Goal: Information Seeking & Learning: Find specific fact

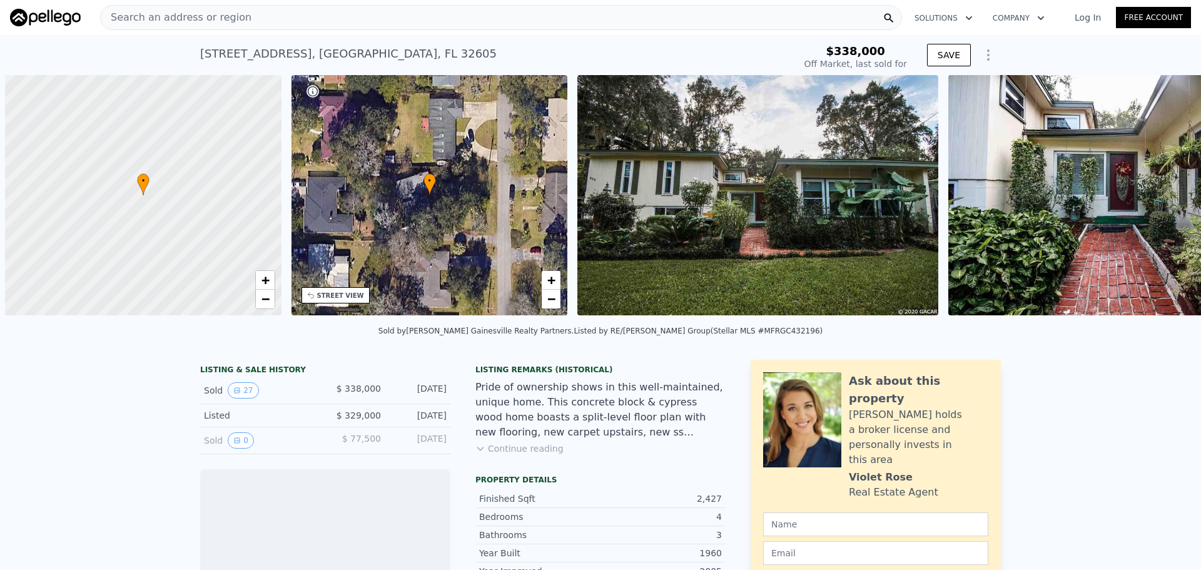
scroll to position [0, 5]
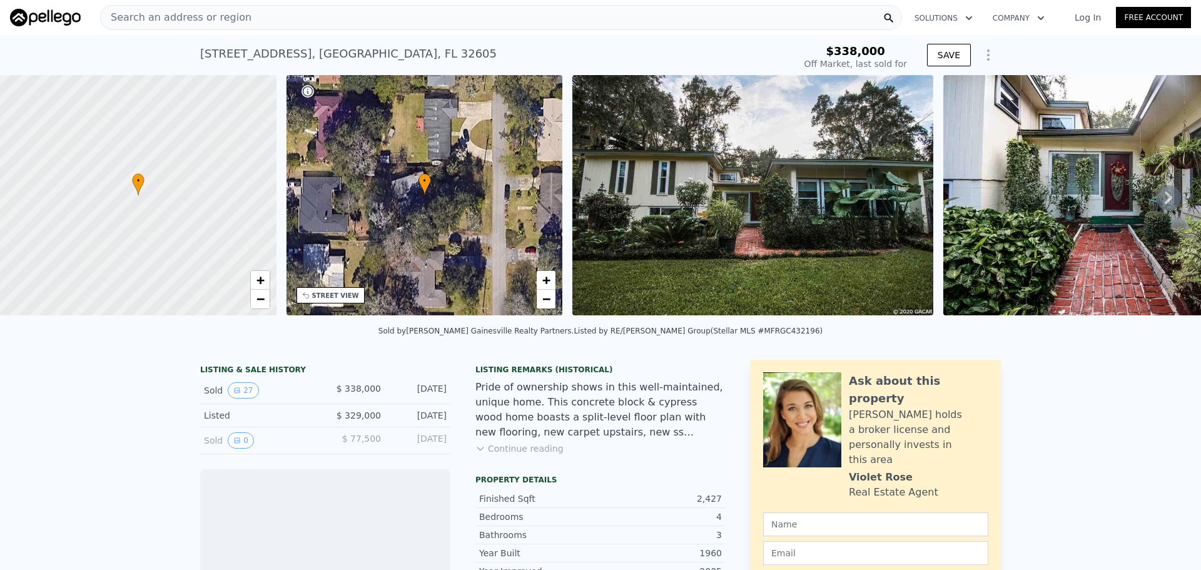
click at [357, 26] on div "Search an address or region" at bounding box center [501, 17] width 802 height 25
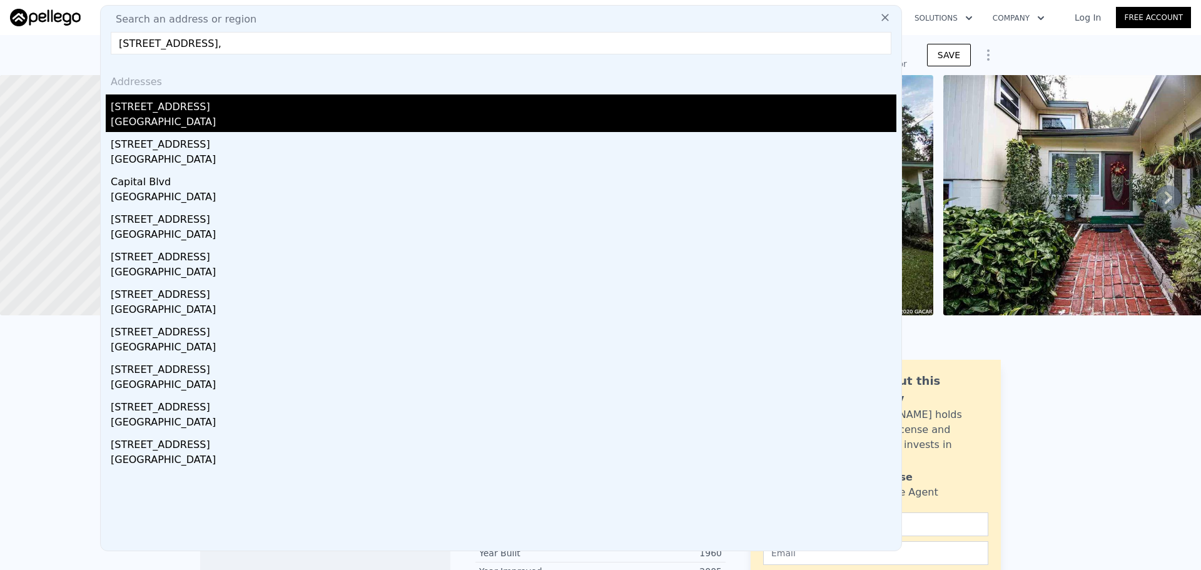
type input "[STREET_ADDRESS],"
click at [198, 106] on div "[STREET_ADDRESS]" at bounding box center [503, 104] width 785 height 20
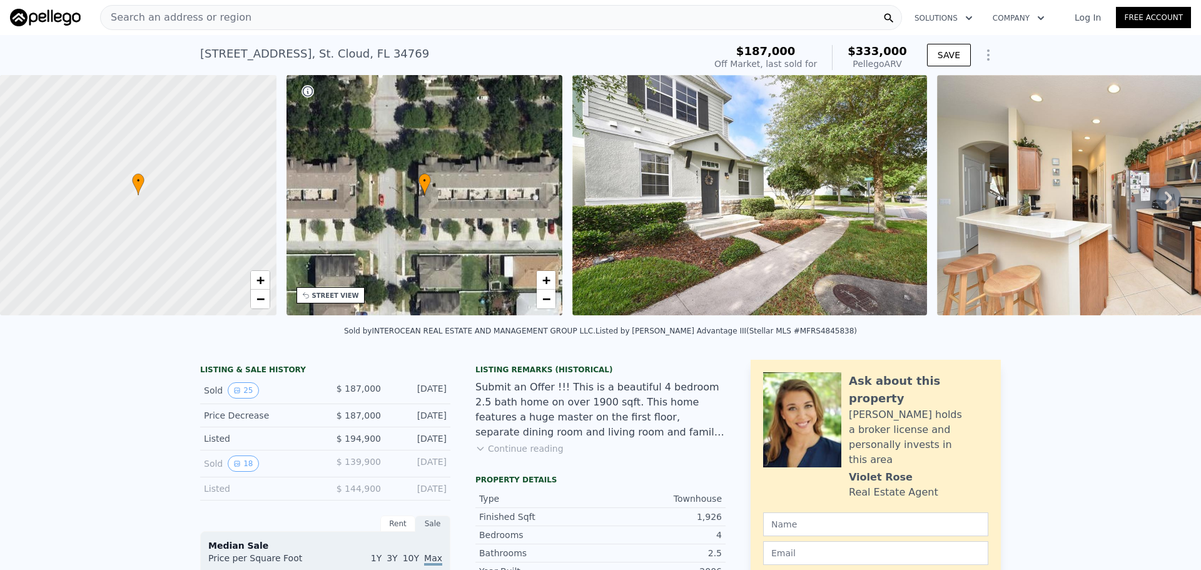
click at [349, 21] on div "Search an address or region" at bounding box center [501, 17] width 802 height 25
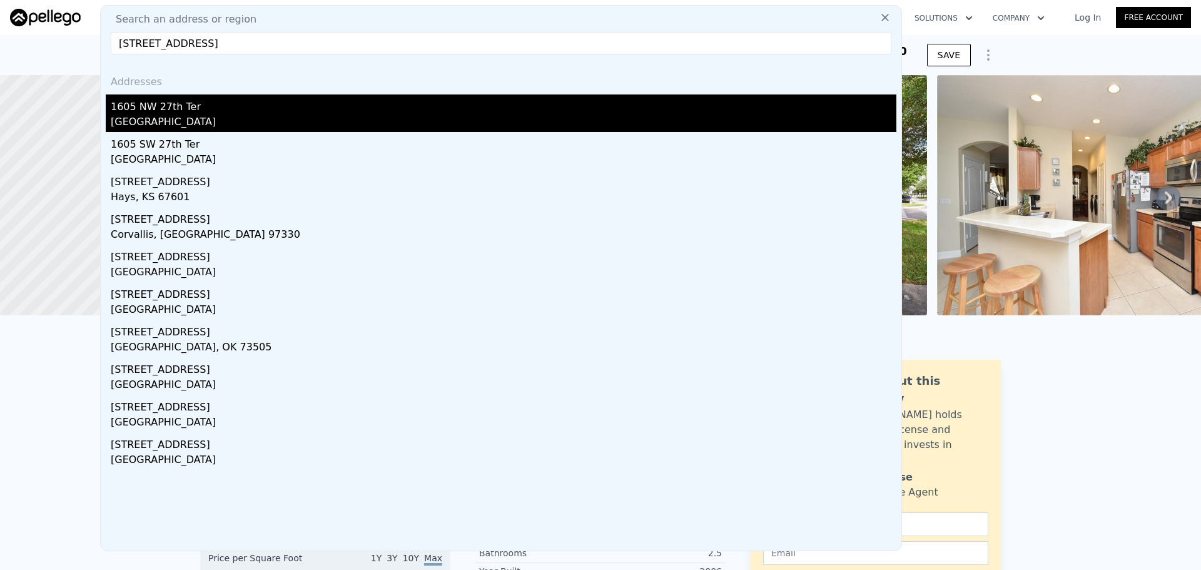
type input "[STREET_ADDRESS]"
click at [165, 108] on div "1605 NW 27th Ter" at bounding box center [503, 104] width 785 height 20
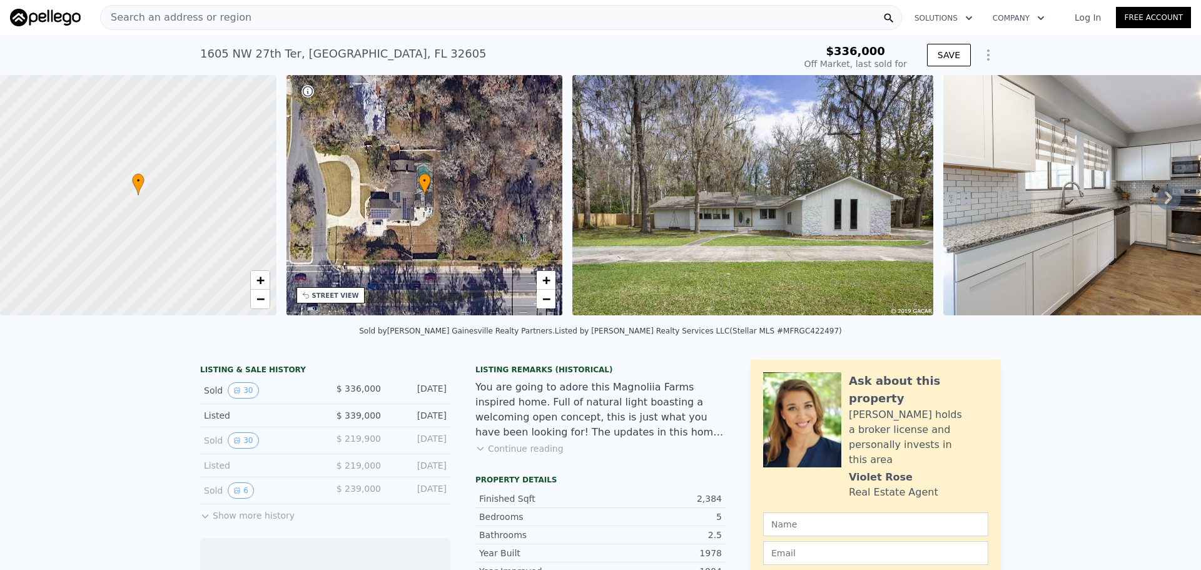
click at [1156, 200] on icon at bounding box center [1168, 197] width 25 height 25
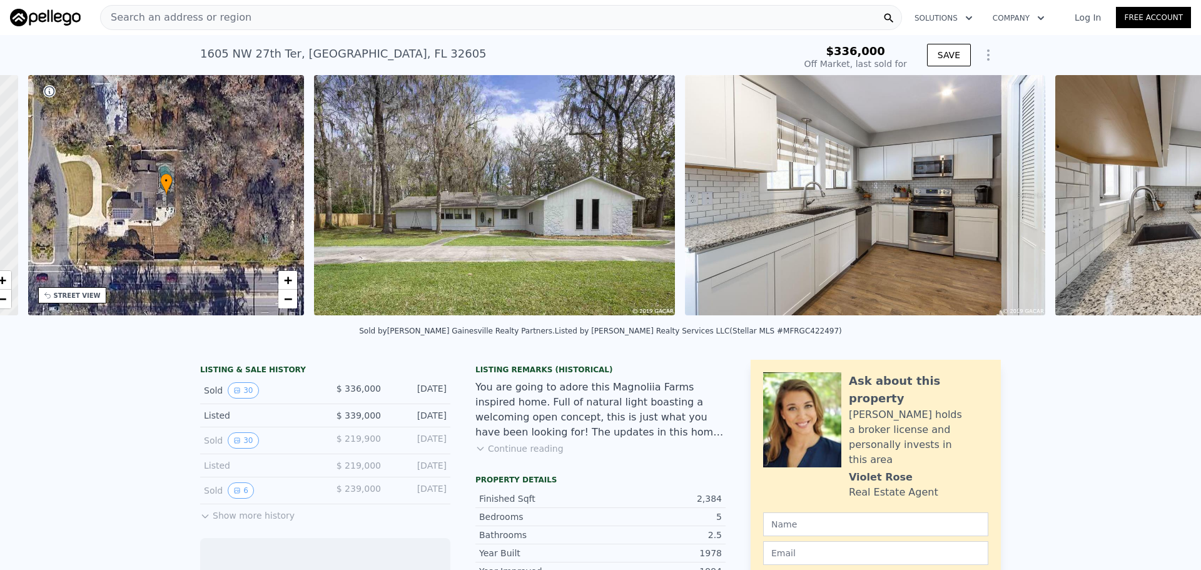
scroll to position [0, 291]
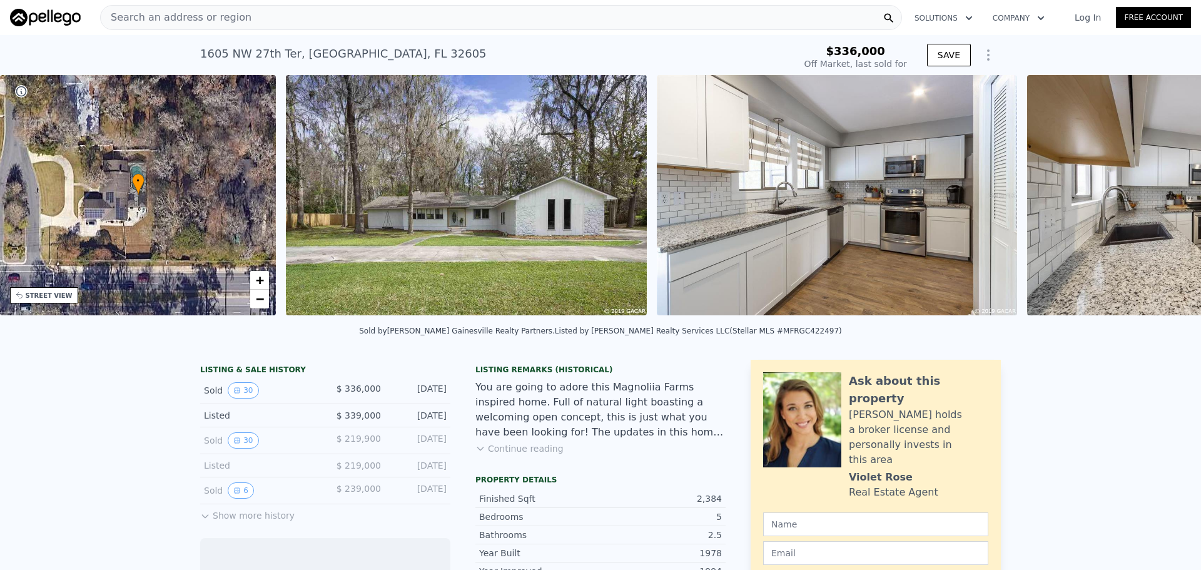
click at [1154, 200] on div "• + − • + − STREET VIEW Loading... SATELLITE VIEW" at bounding box center [600, 197] width 1201 height 245
click at [1158, 201] on icon at bounding box center [1168, 197] width 25 height 25
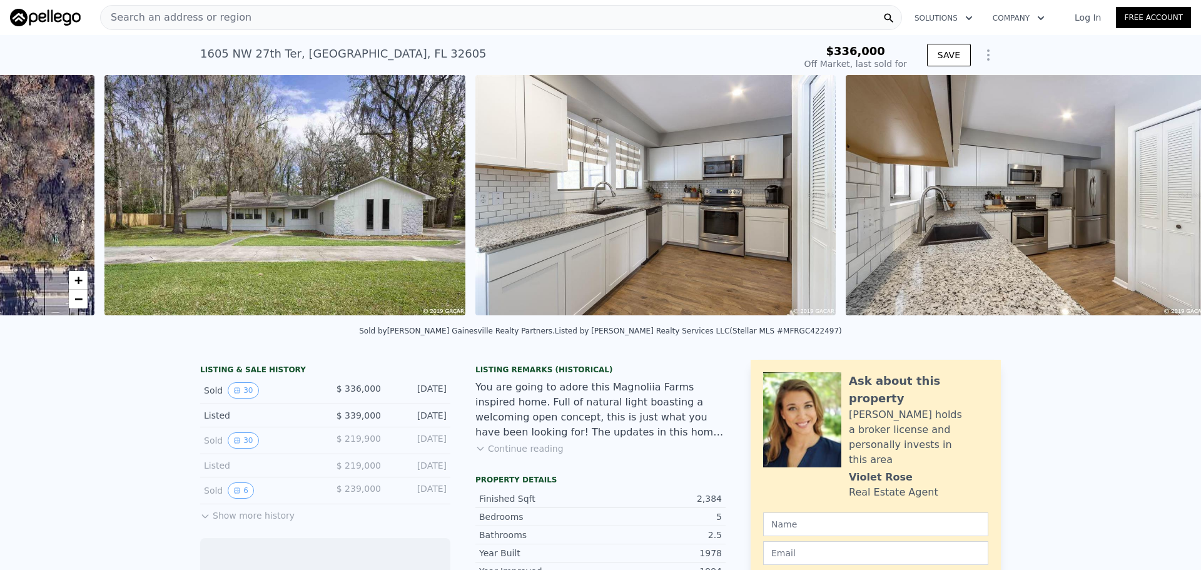
click at [1158, 201] on img at bounding box center [1025, 195] width 361 height 240
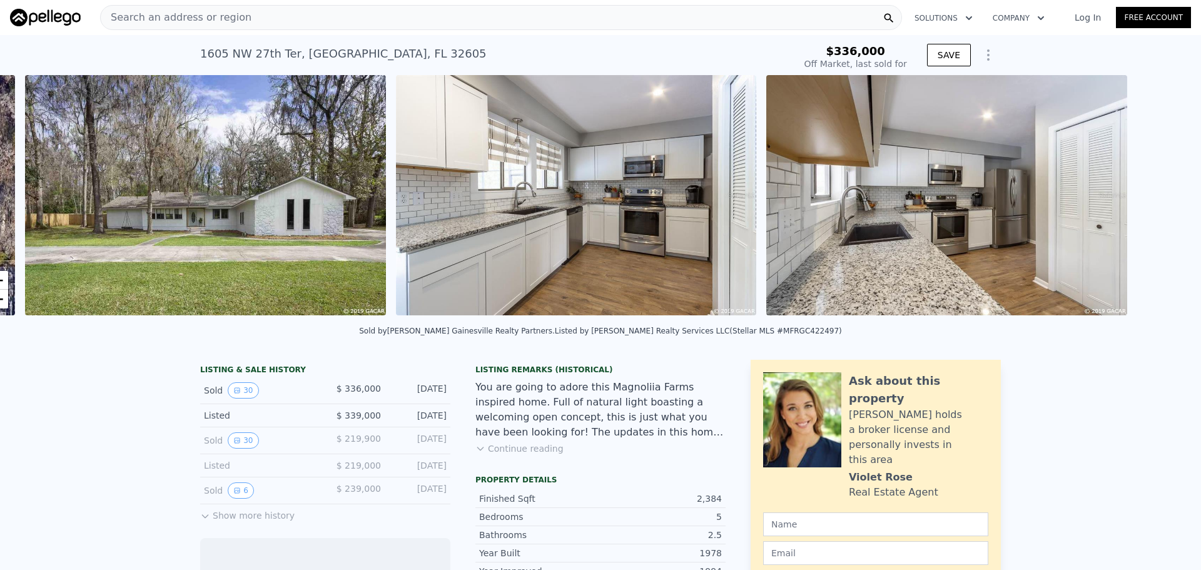
scroll to position [0, 572]
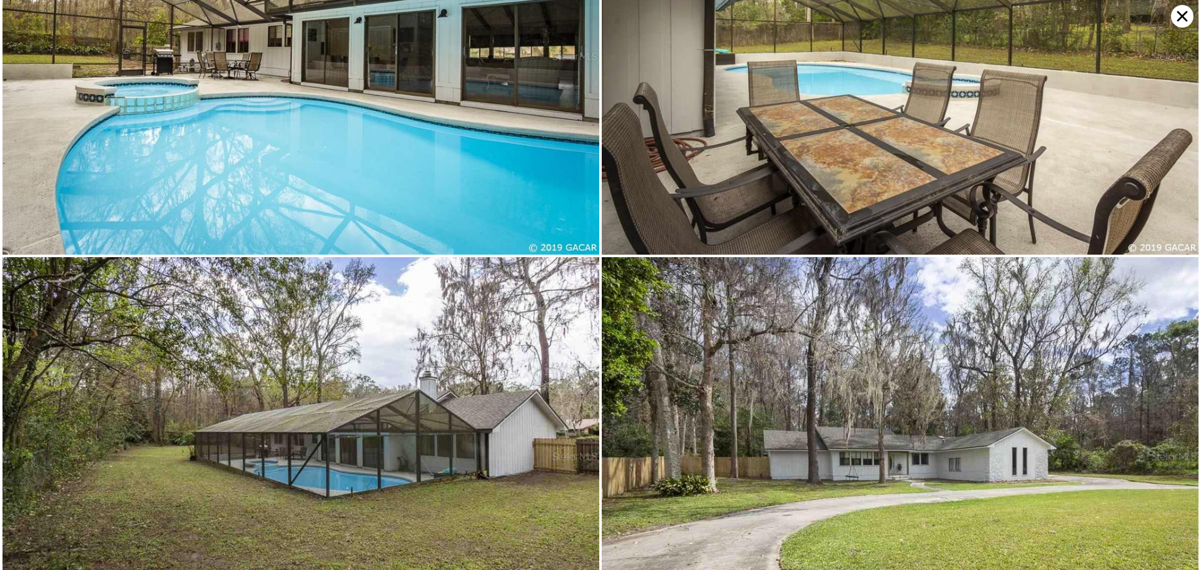
scroll to position [5378, 0]
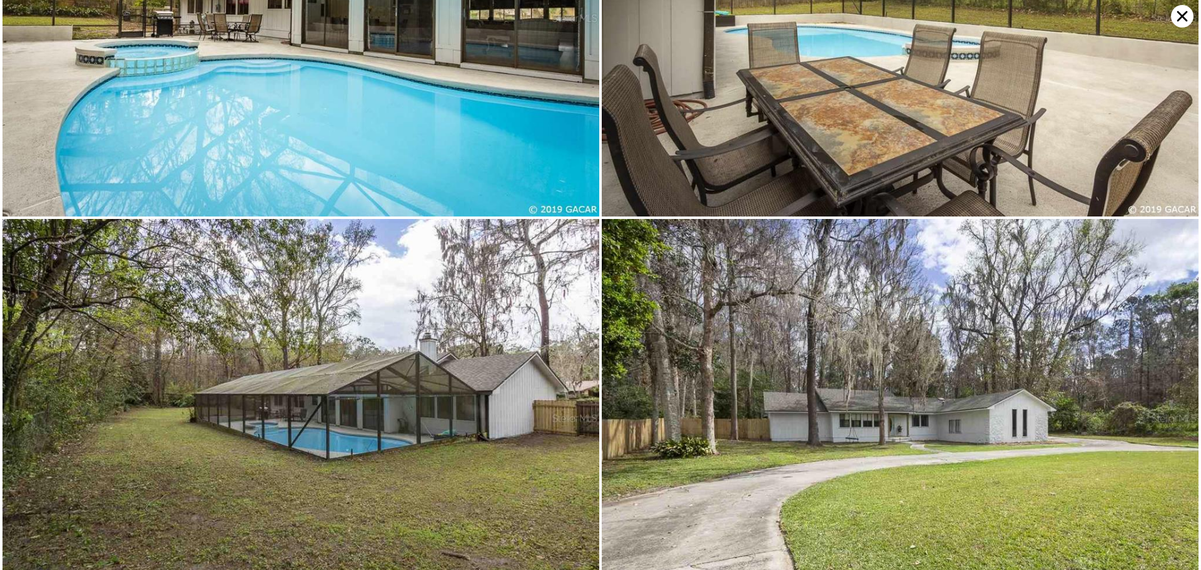
click at [1176, 21] on icon at bounding box center [1182, 16] width 23 height 23
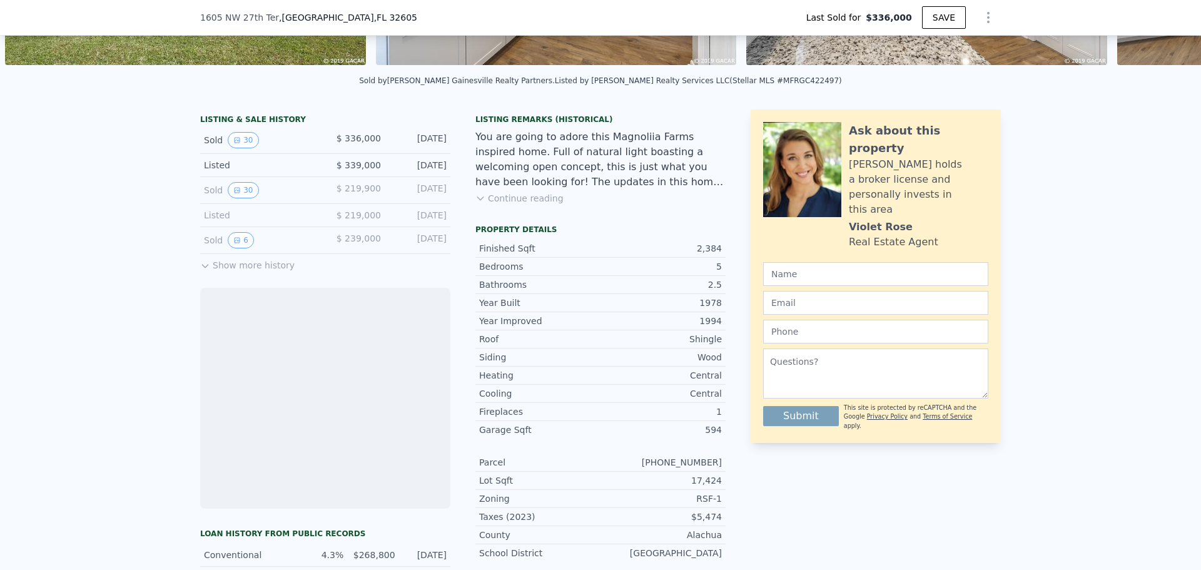
scroll to position [308, 0]
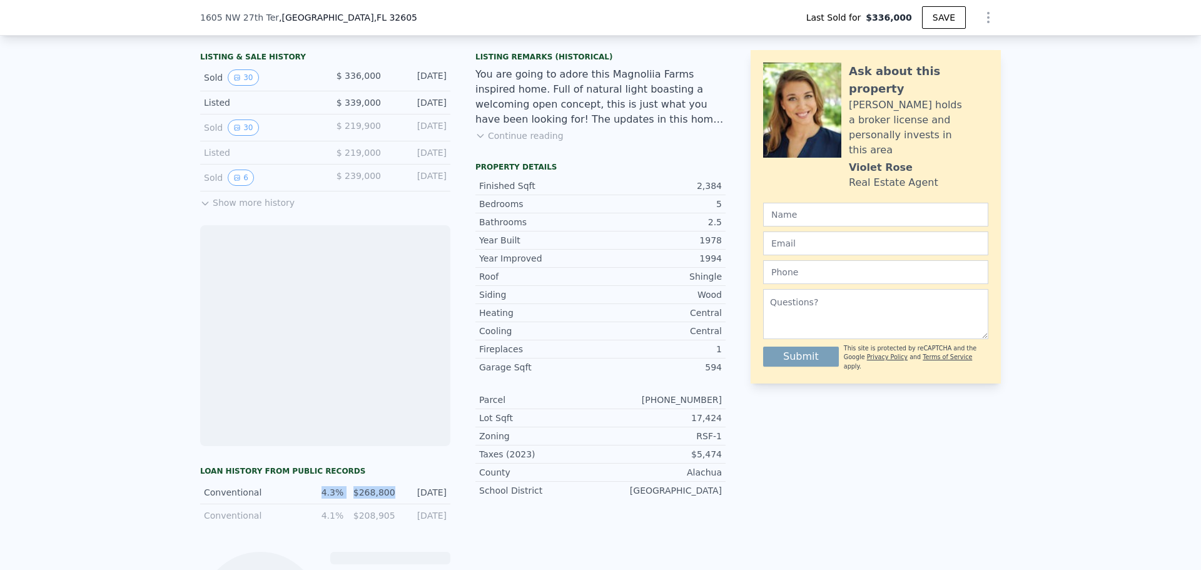
drag, startPoint x: 390, startPoint y: 502, endPoint x: 321, endPoint y: 501, distance: 68.8
click at [321, 501] on div "Conventional 4.3% $268,800 [DATE]" at bounding box center [325, 492] width 250 height 23
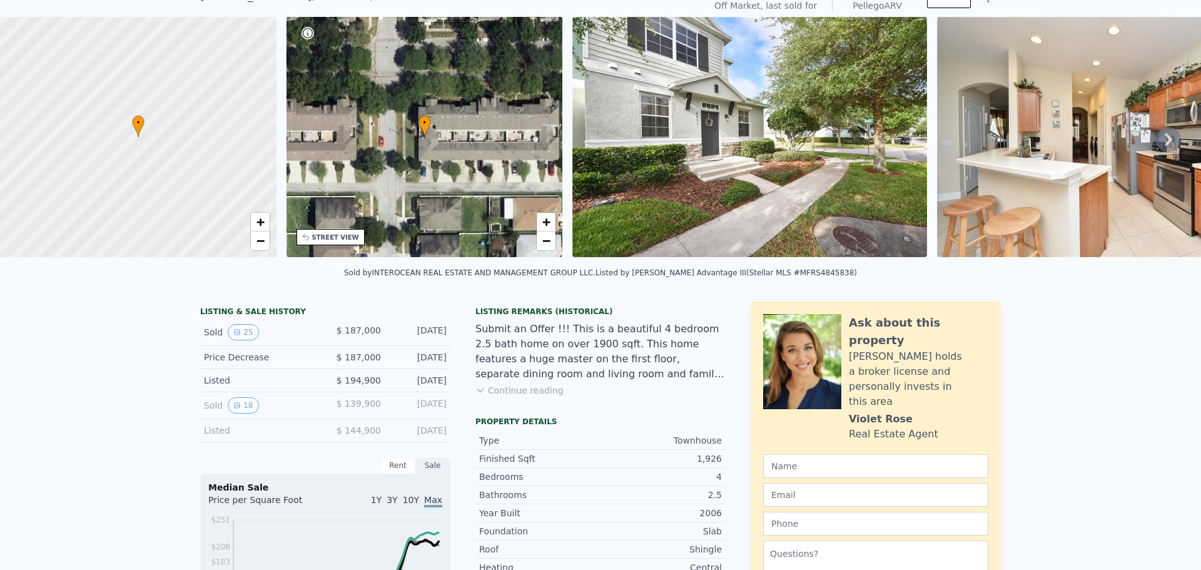
scroll to position [4, 0]
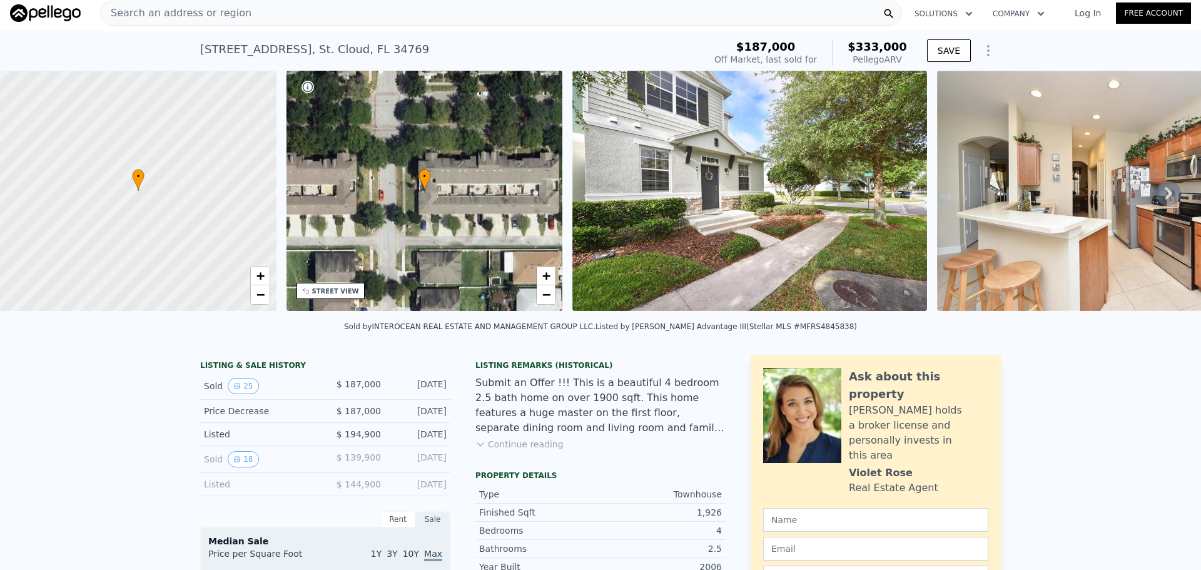
click at [208, 11] on span "Search an address or region" at bounding box center [176, 13] width 151 height 15
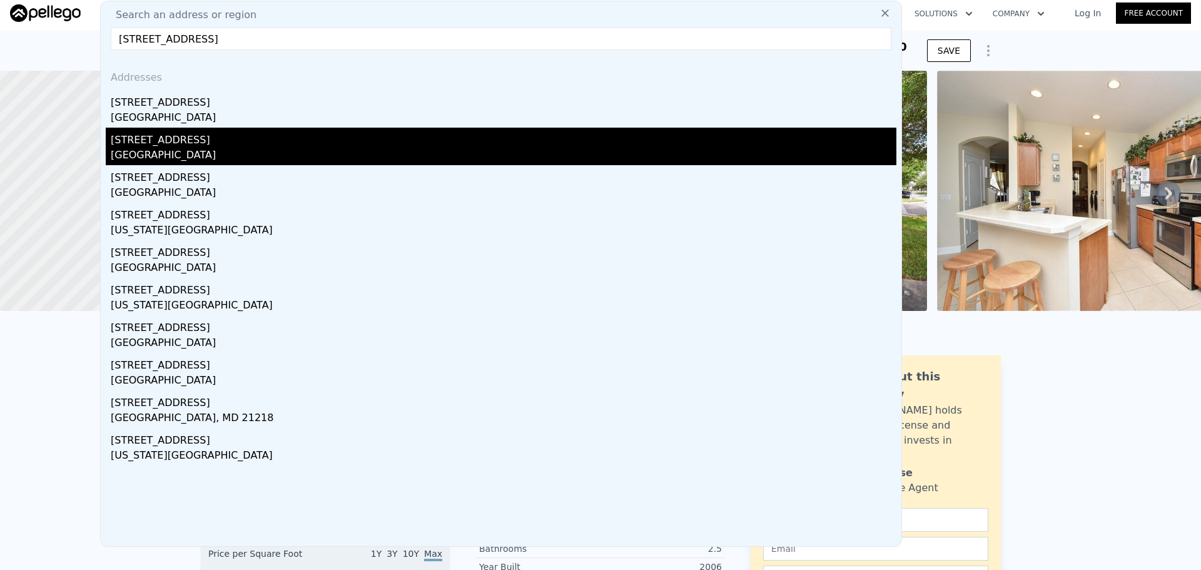
type input "[STREET_ADDRESS]"
click at [222, 144] on div "[STREET_ADDRESS]" at bounding box center [503, 138] width 785 height 20
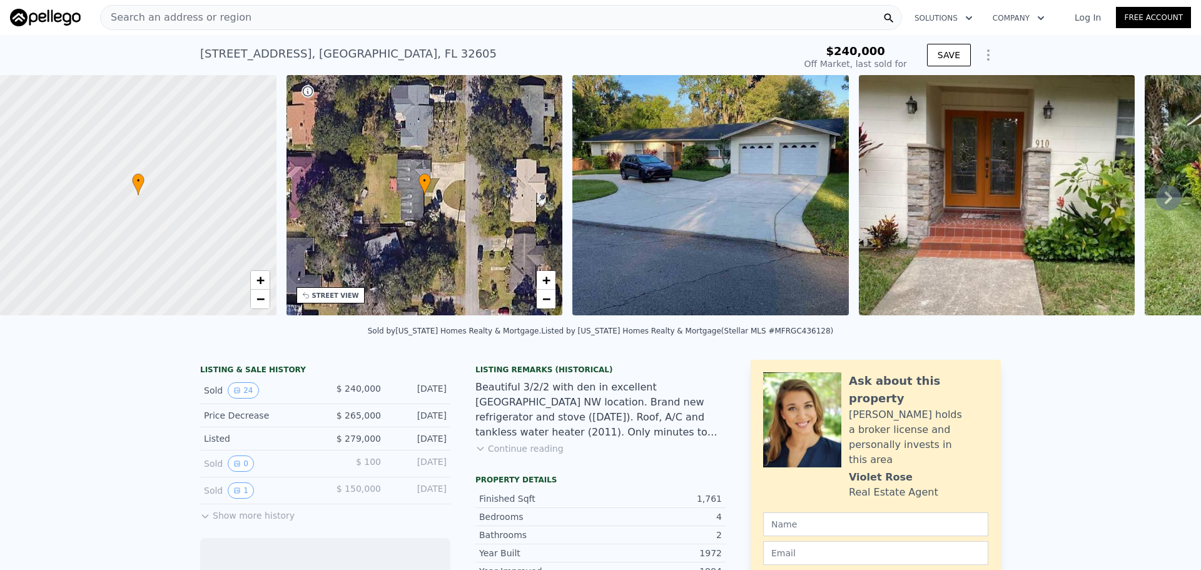
click at [1167, 201] on icon at bounding box center [1168, 197] width 25 height 25
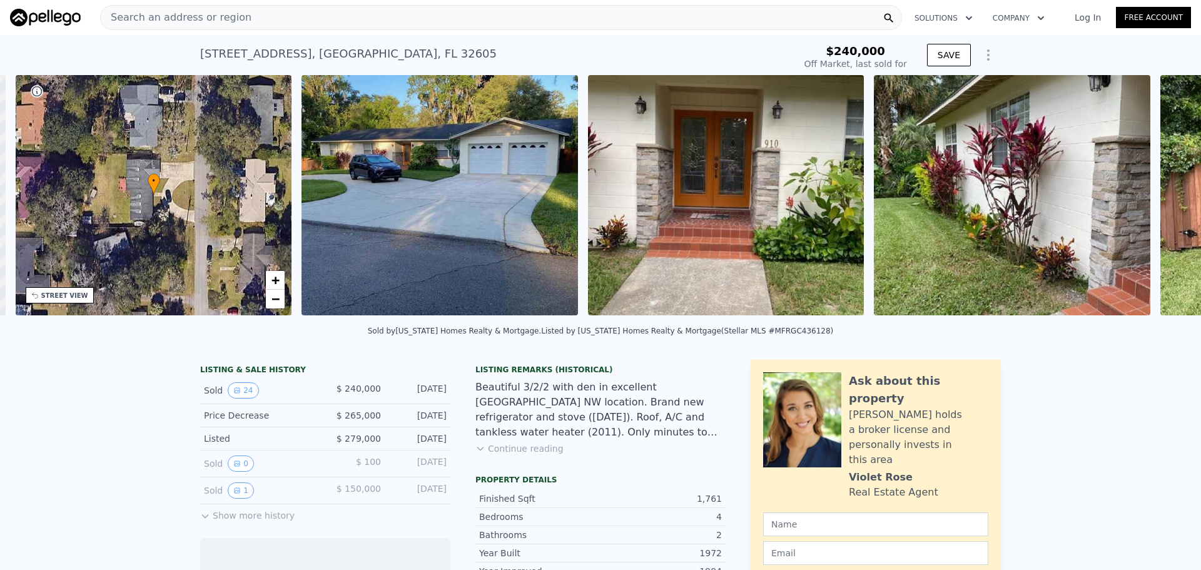
scroll to position [0, 291]
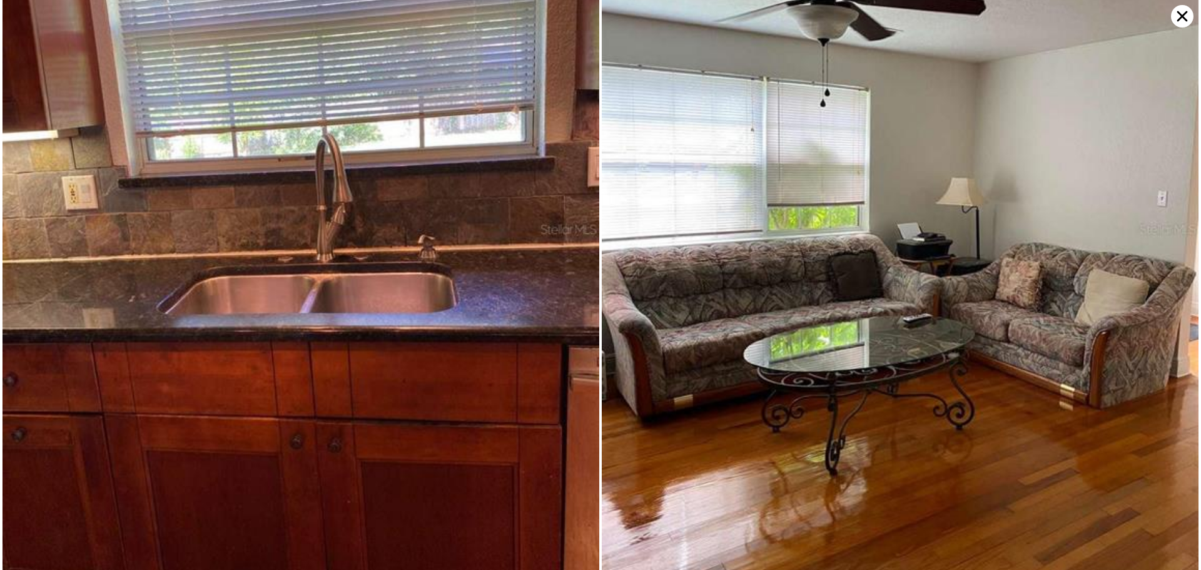
scroll to position [5530, 0]
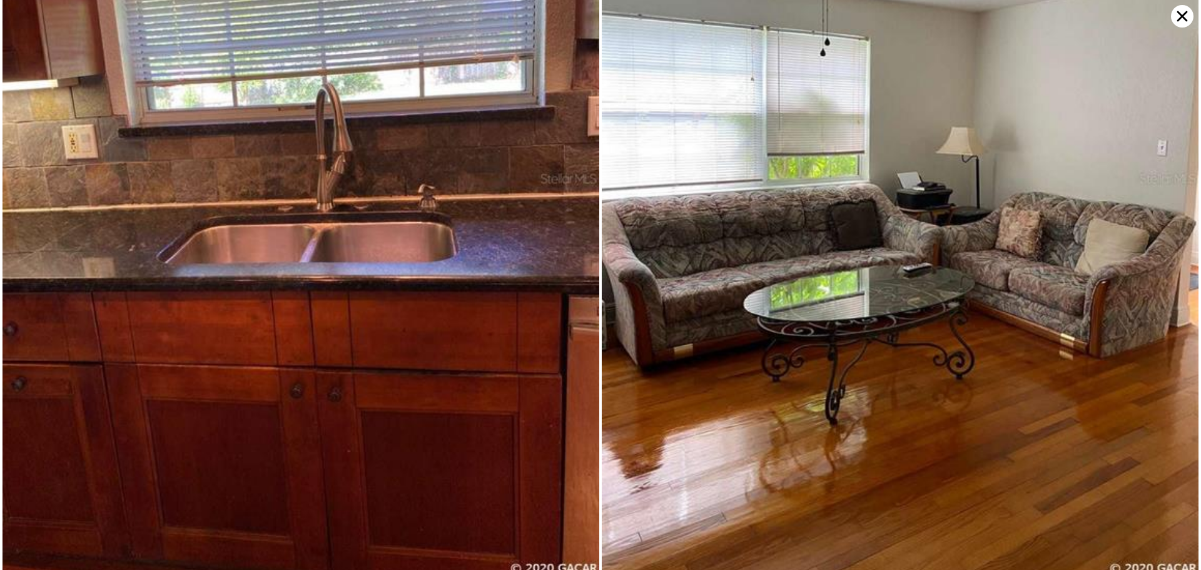
click at [1186, 13] on icon at bounding box center [1182, 16] width 11 height 11
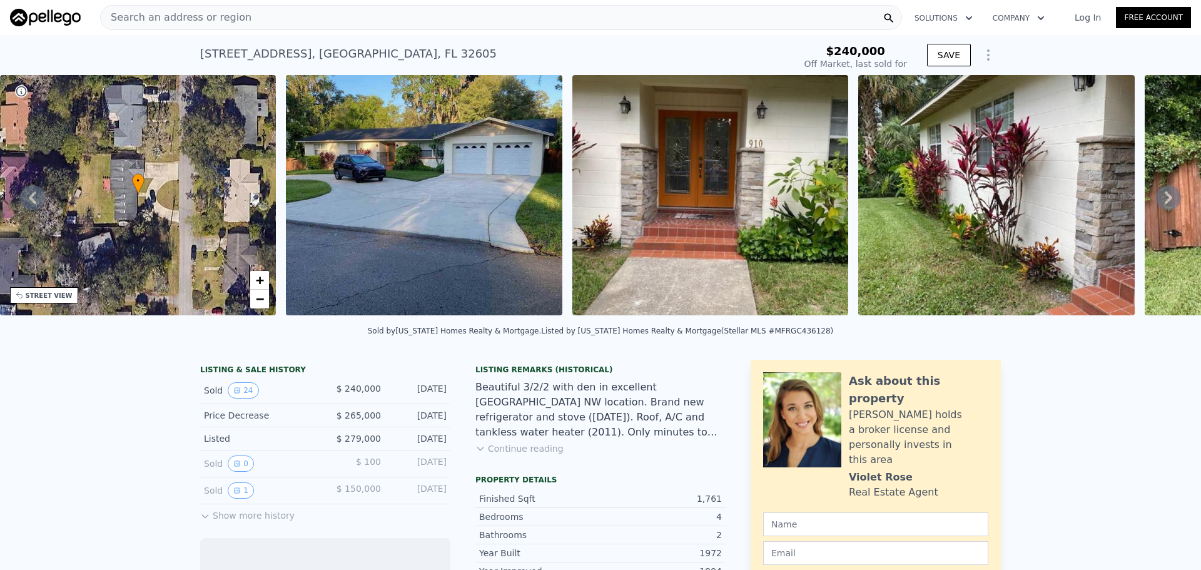
click at [179, 16] on span "Search an address or region" at bounding box center [176, 17] width 151 height 15
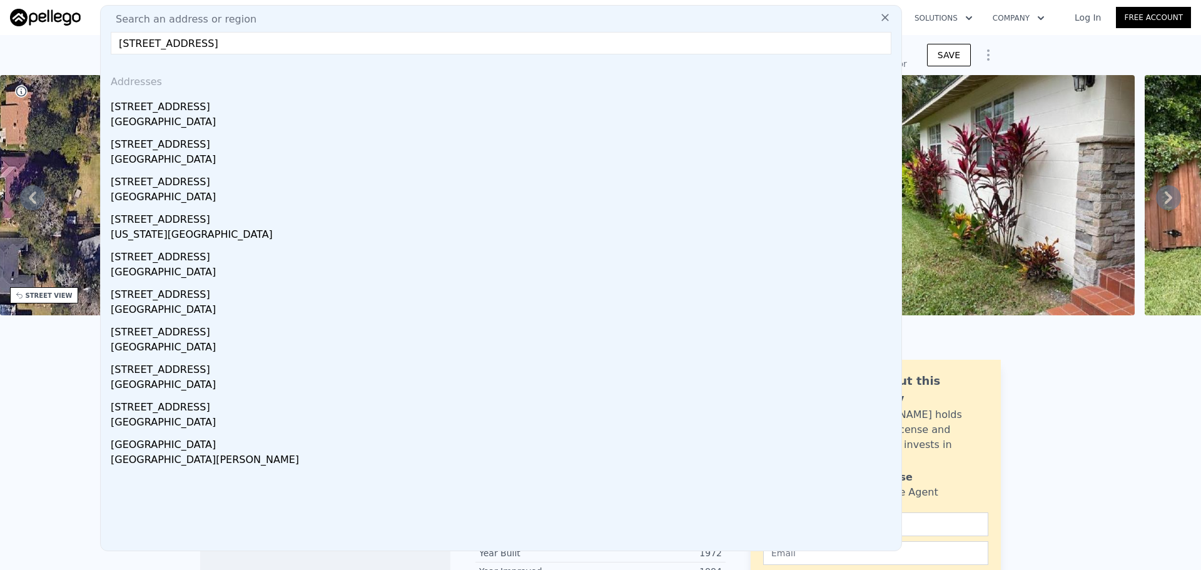
drag, startPoint x: 181, startPoint y: 42, endPoint x: 173, endPoint y: 42, distance: 7.5
click at [173, 42] on input "[STREET_ADDRESS]" at bounding box center [501, 43] width 780 height 23
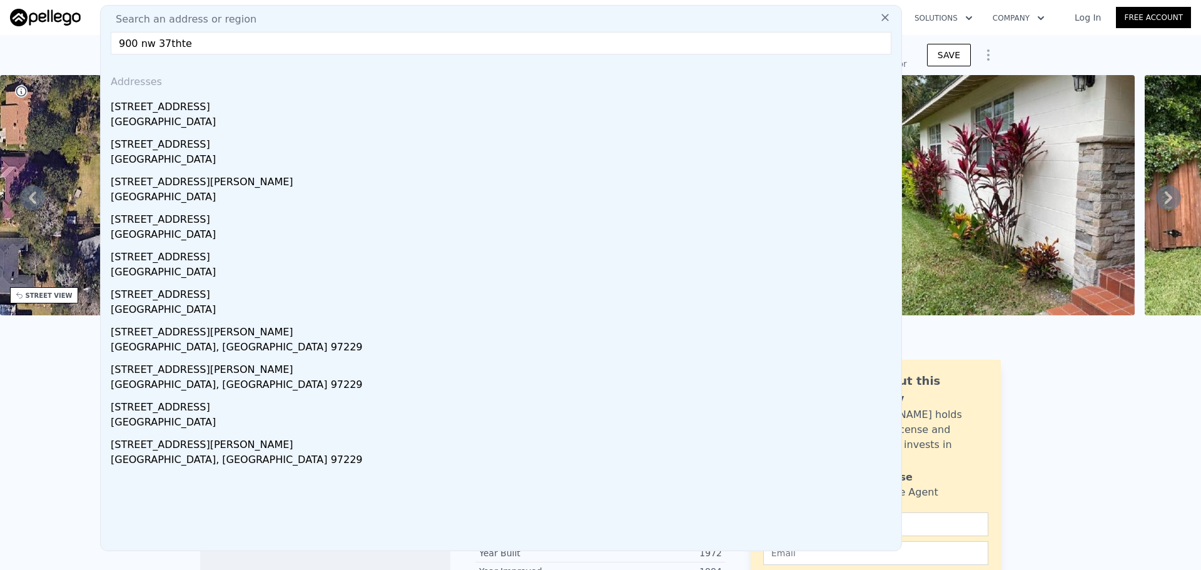
drag, startPoint x: 170, startPoint y: 44, endPoint x: 216, endPoint y: 55, distance: 47.0
click at [216, 55] on div "Search an address or [GEOGRAPHIC_DATA] Addresses [STREET_ADDRESS][GEOGRAPHIC_DA…" at bounding box center [501, 278] width 802 height 546
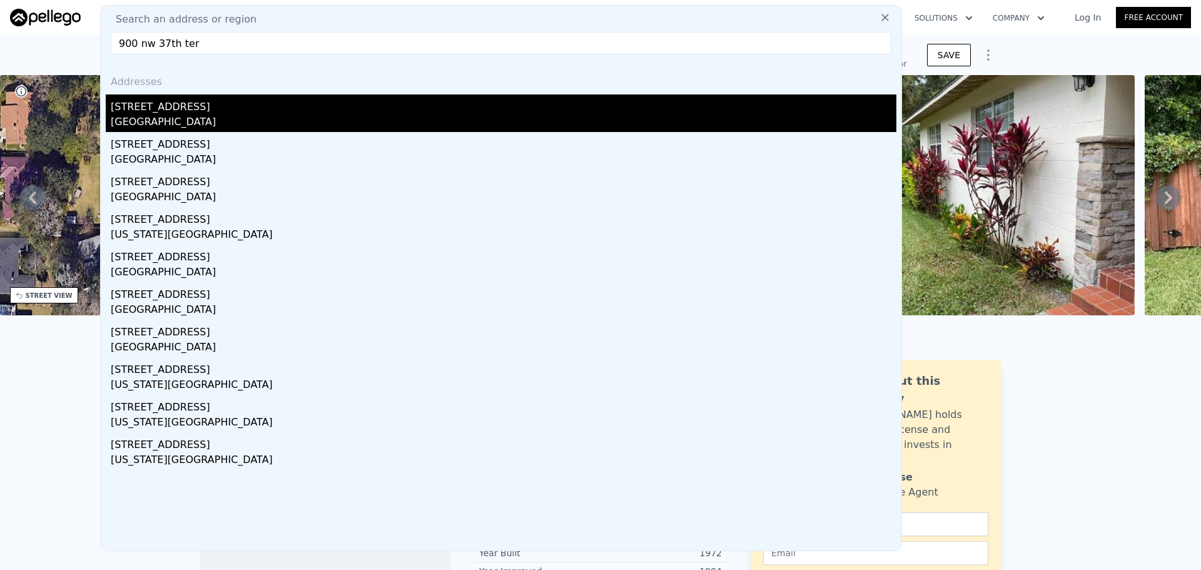
type input "900 nw 37th ter"
click at [183, 115] on div "[GEOGRAPHIC_DATA]" at bounding box center [503, 123] width 785 height 18
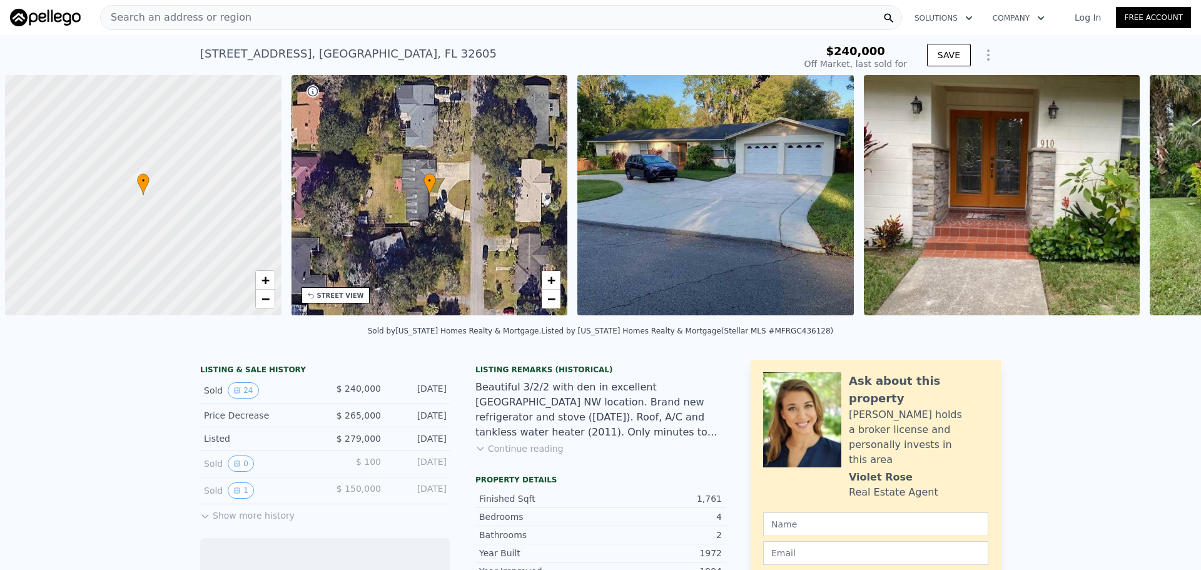
scroll to position [0, 5]
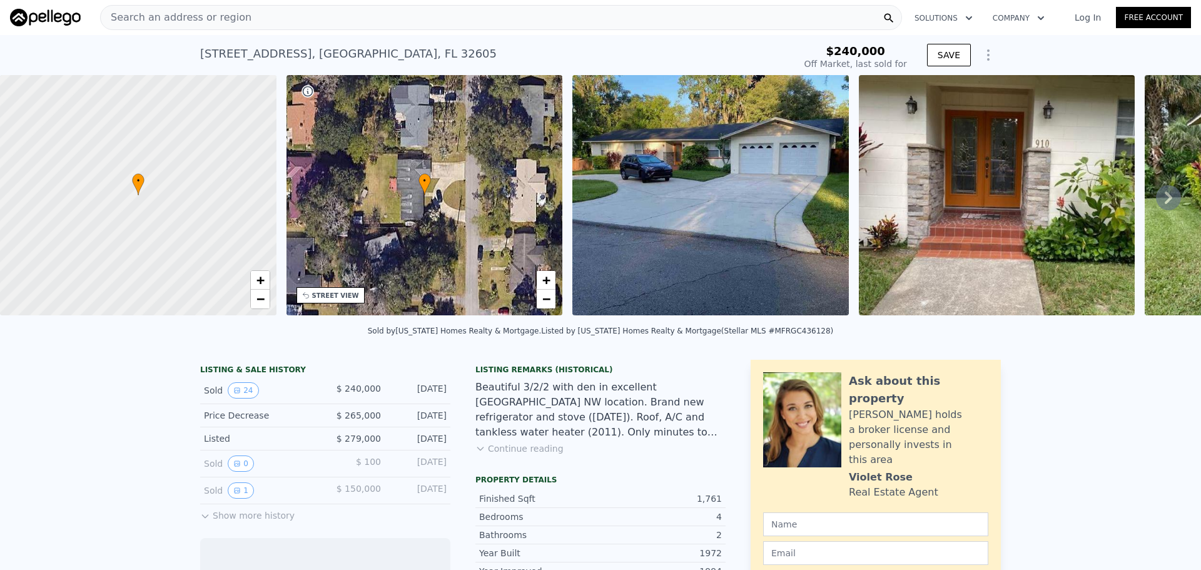
click at [220, 16] on span "Search an address or region" at bounding box center [176, 17] width 151 height 15
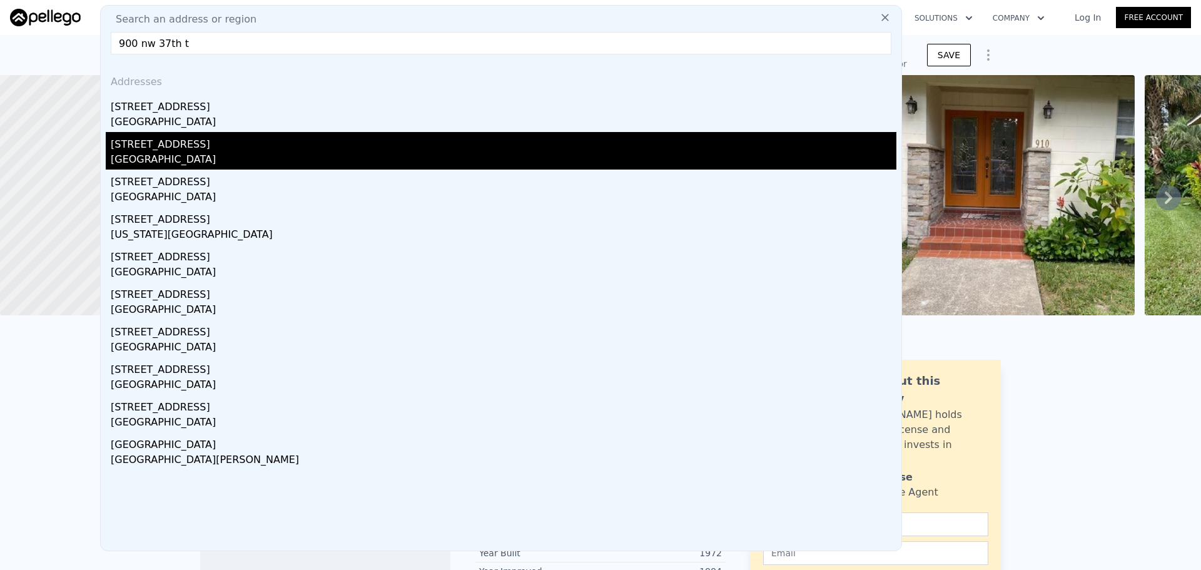
type input "900 nw 37th t"
click at [181, 141] on div "[STREET_ADDRESS]" at bounding box center [503, 142] width 785 height 20
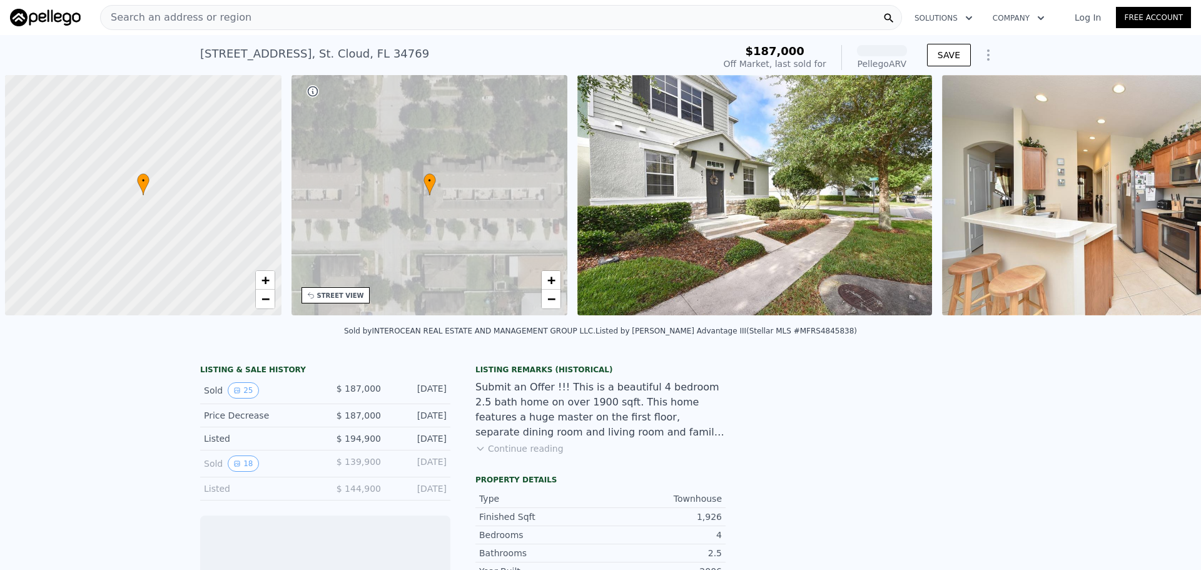
scroll to position [0, 5]
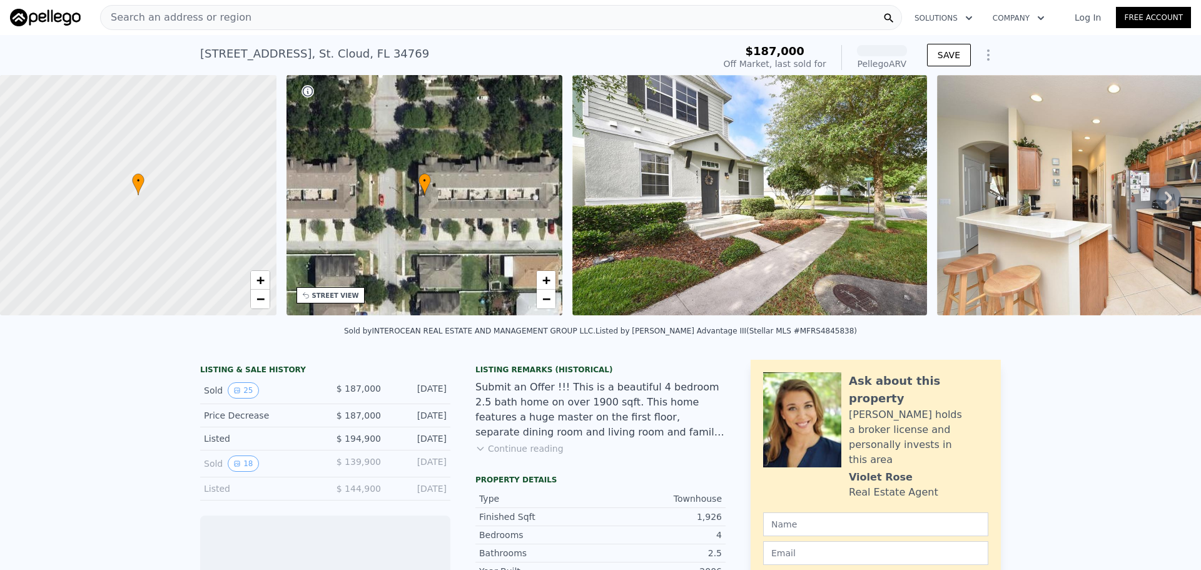
click at [287, 24] on div "Search an address or region" at bounding box center [501, 17] width 802 height 25
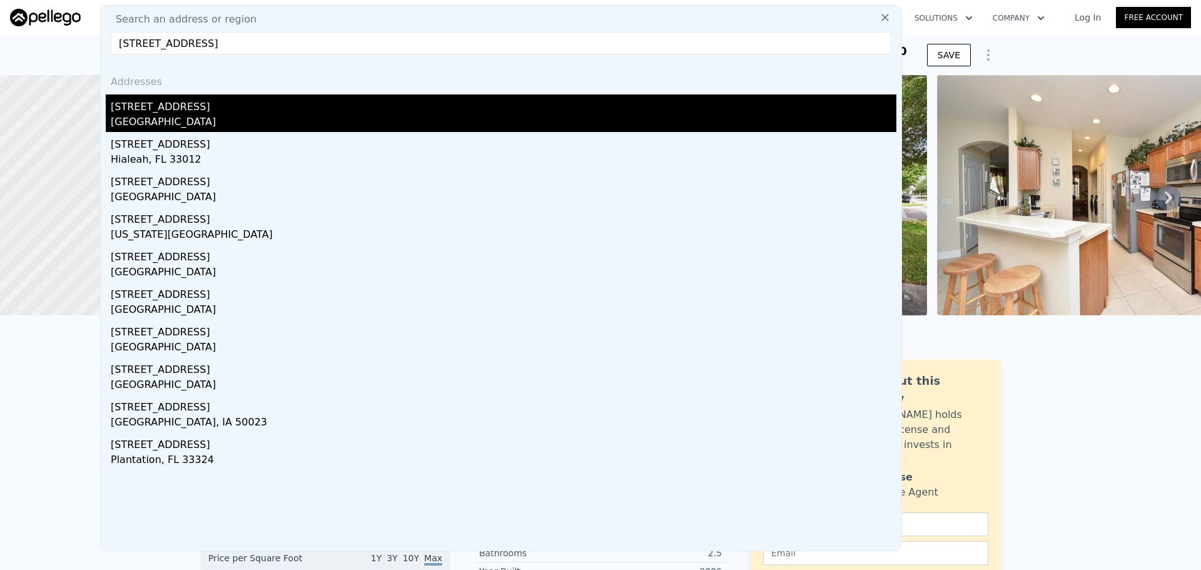
type input "817 NW 37th Terrace"
click at [178, 116] on div "[GEOGRAPHIC_DATA]" at bounding box center [503, 123] width 785 height 18
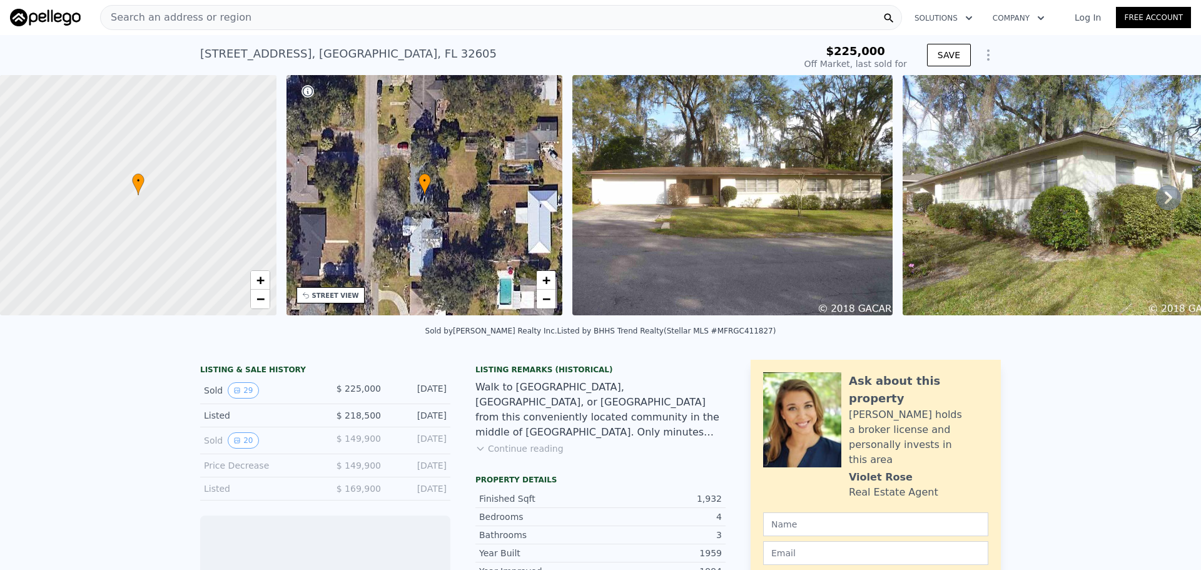
click at [1156, 203] on icon at bounding box center [1168, 197] width 25 height 25
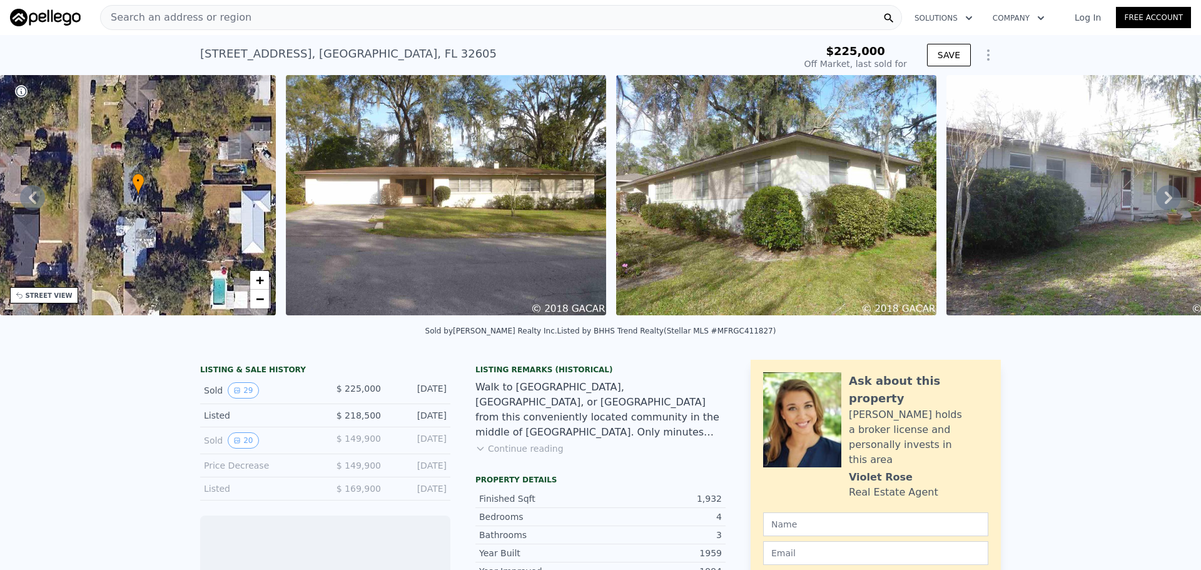
click at [1156, 203] on icon at bounding box center [1168, 197] width 25 height 25
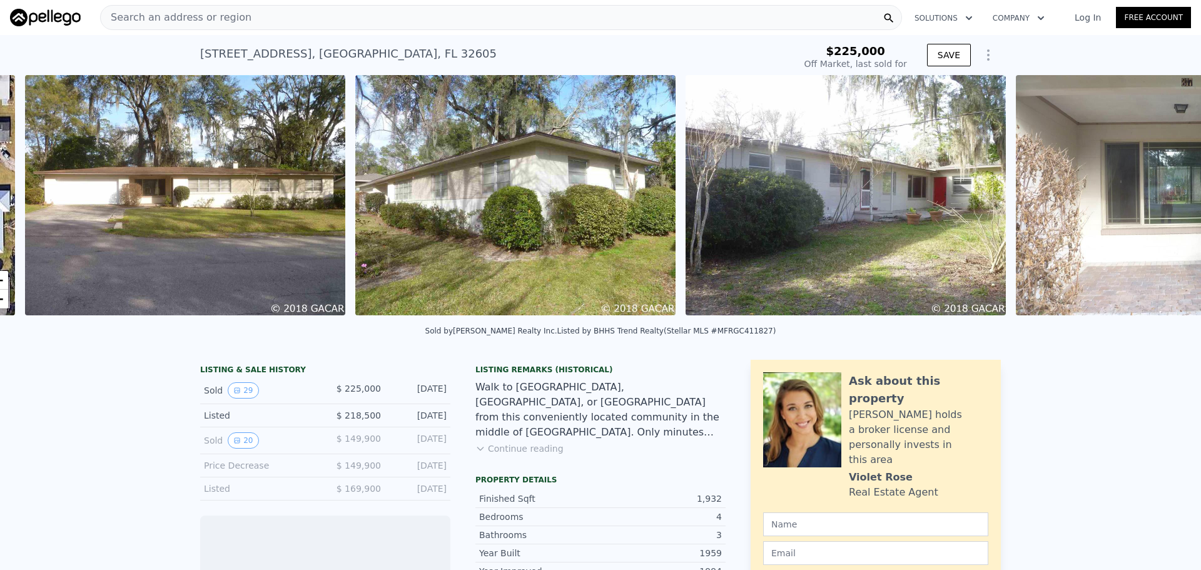
scroll to position [0, 572]
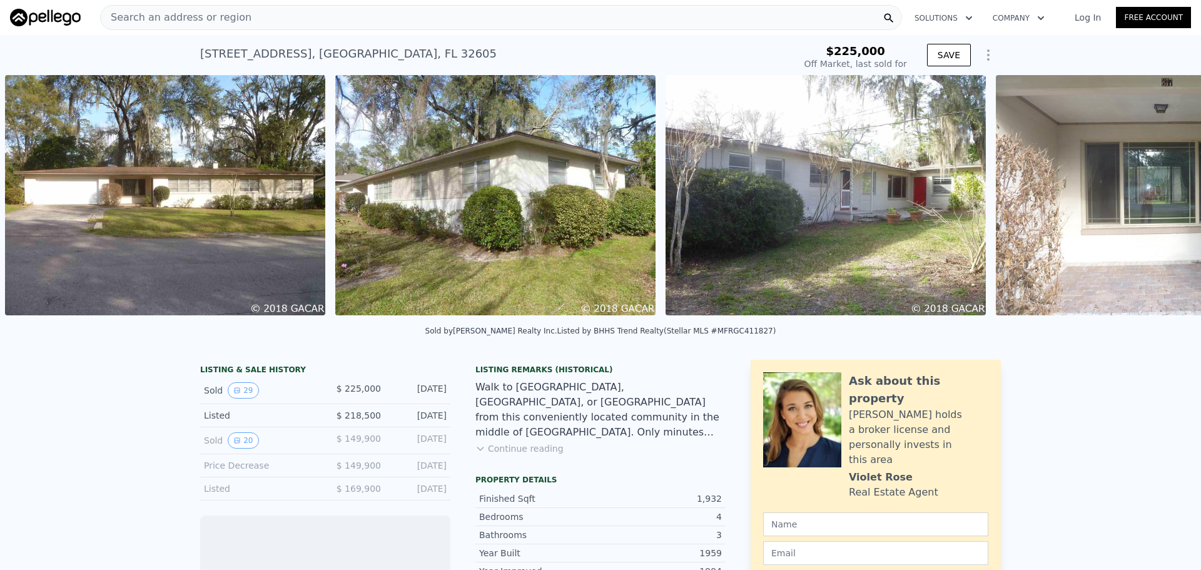
click at [1150, 203] on img at bounding box center [1156, 195] width 320 height 240
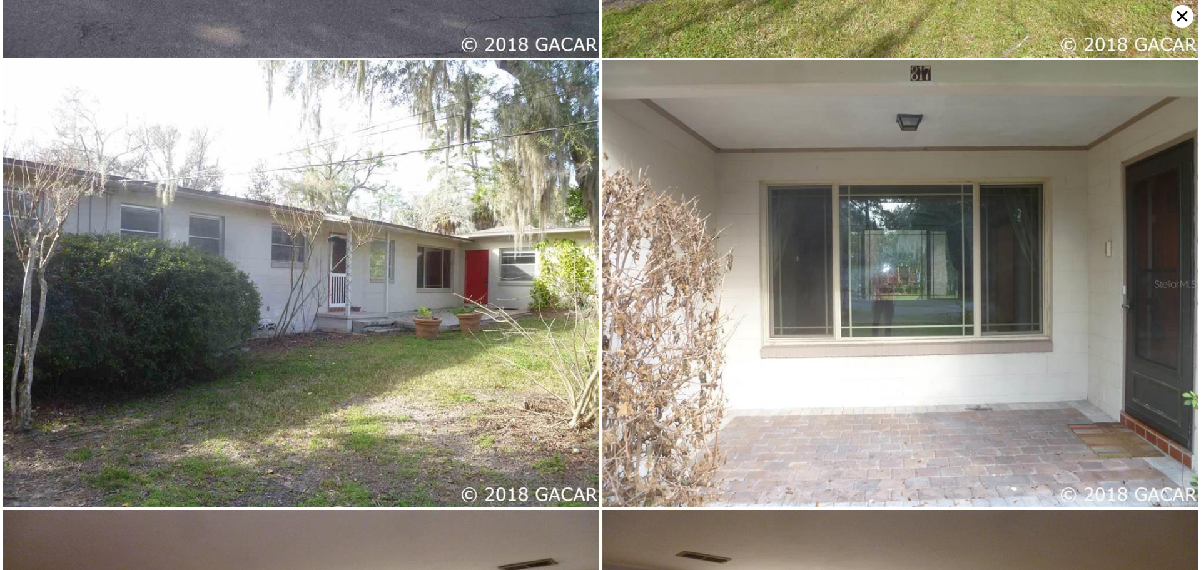
scroll to position [0, 0]
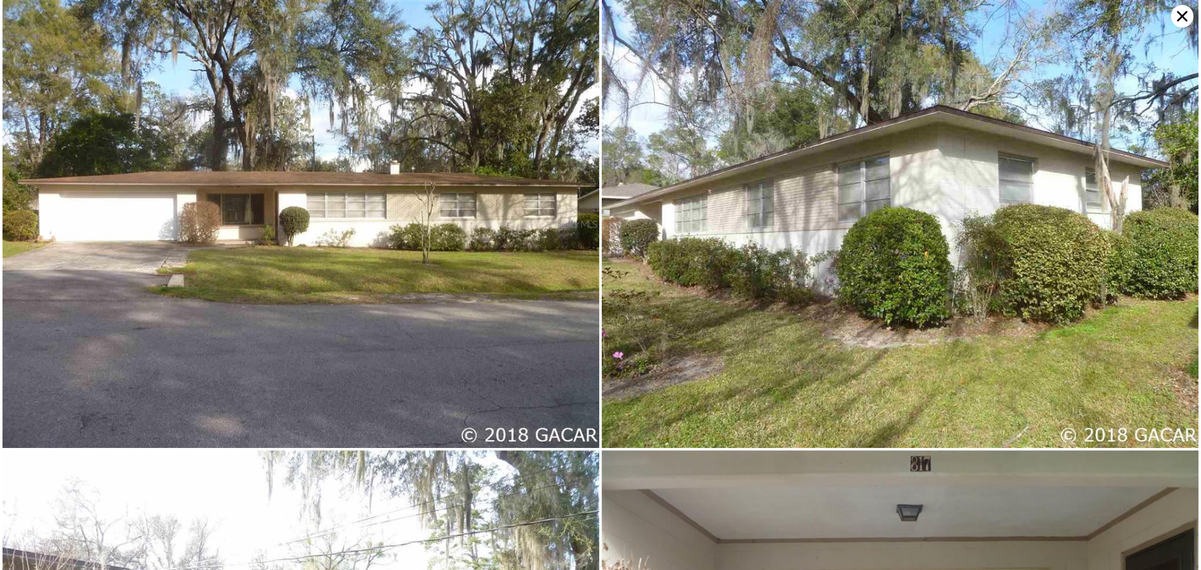
click at [1179, 9] on icon at bounding box center [1182, 16] width 23 height 23
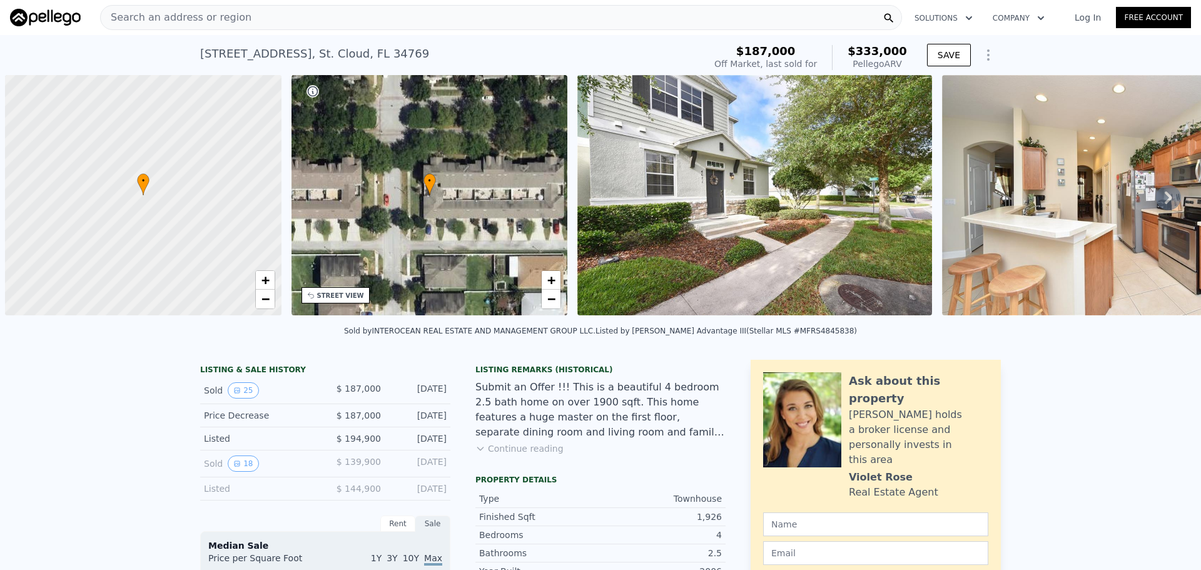
scroll to position [0, 5]
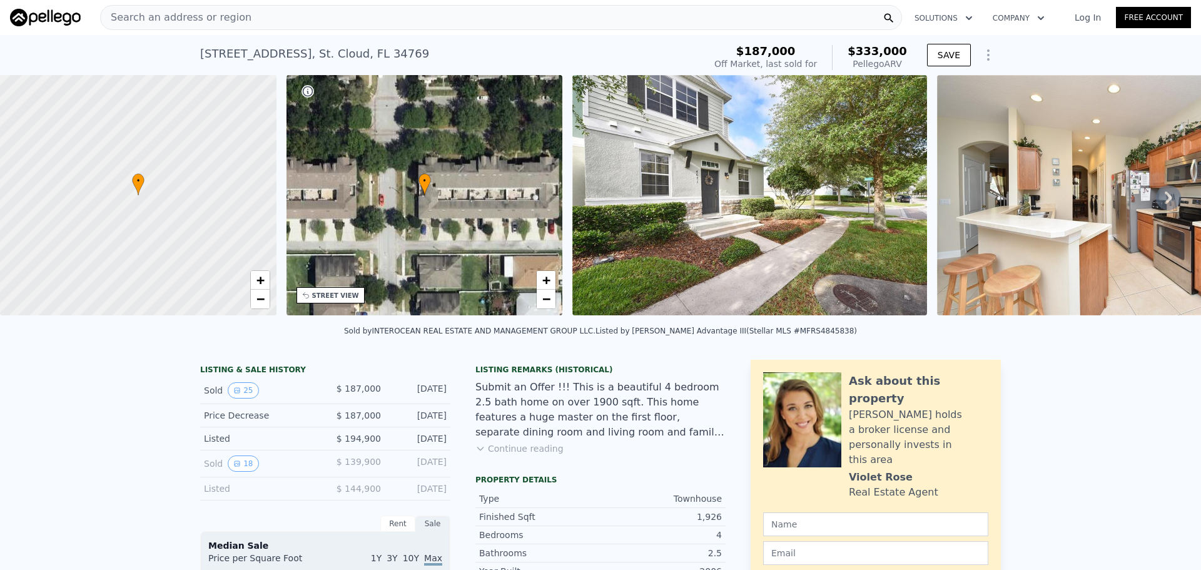
click at [252, 21] on div "Search an address or region" at bounding box center [501, 17] width 802 height 25
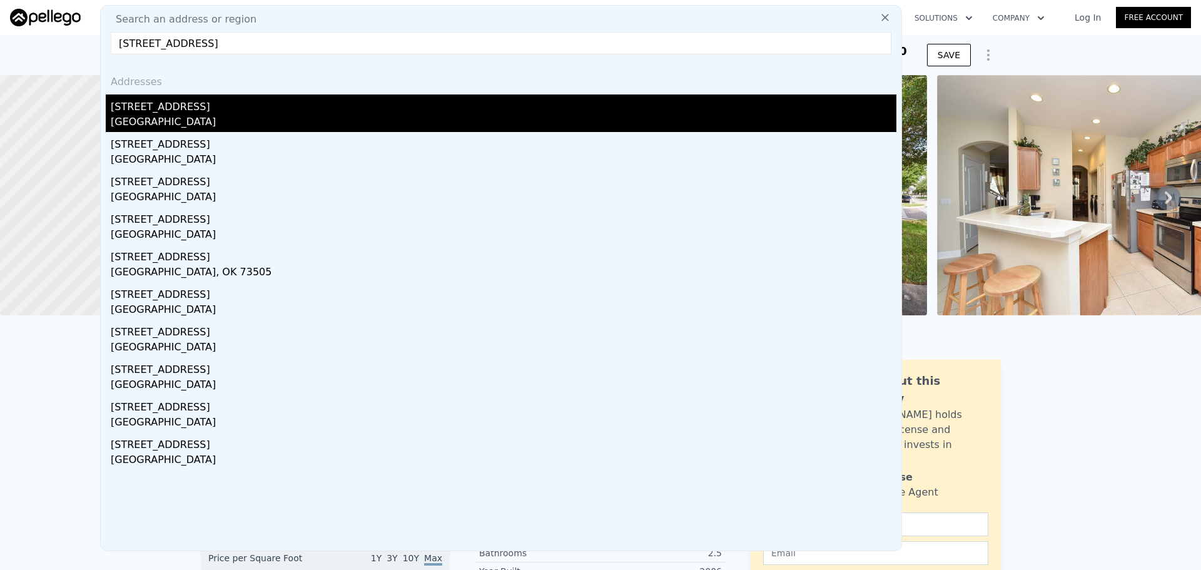
type input "804 NW 36th Dr"
click at [199, 101] on div "804 NW 36th Dr" at bounding box center [503, 104] width 785 height 20
